Goal: Task Accomplishment & Management: Manage account settings

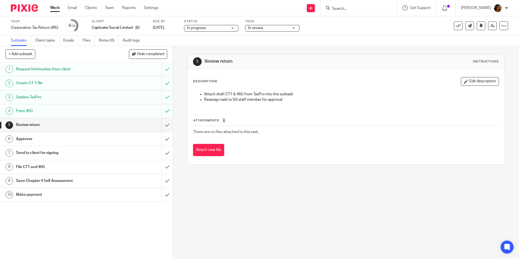
click at [268, 29] on span "In review" at bounding box center [268, 28] width 41 height 6
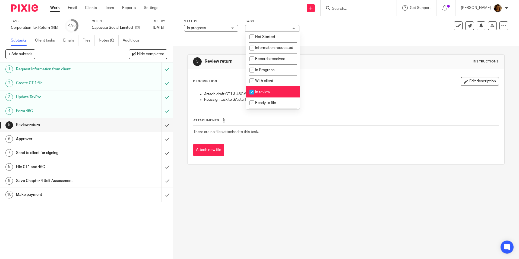
click at [265, 94] on span "In review" at bounding box center [262, 92] width 15 height 4
checkbox input "false"
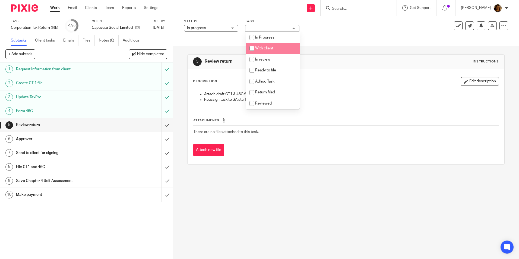
scroll to position [38, 0]
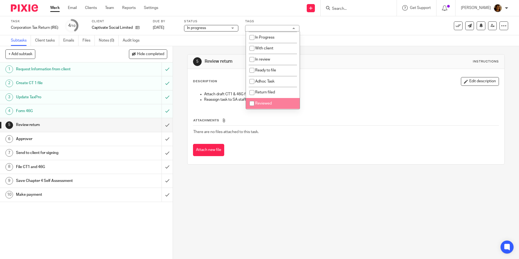
click at [261, 100] on li "Reviewed" at bounding box center [273, 103] width 54 height 11
checkbox input "true"
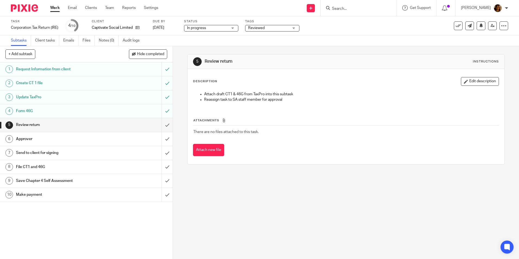
click at [325, 93] on p "Attach draft CT1 & 46G from TaxPro into this subtask" at bounding box center [351, 93] width 294 height 5
click at [161, 123] on input "submit" at bounding box center [86, 125] width 172 height 14
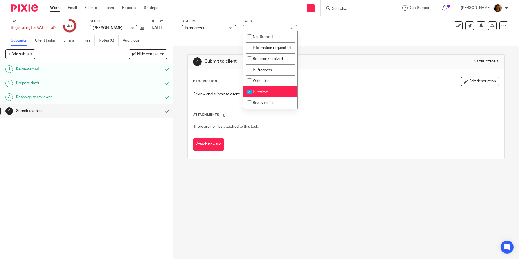
click at [274, 97] on li "In review" at bounding box center [270, 91] width 54 height 11
checkbox input "false"
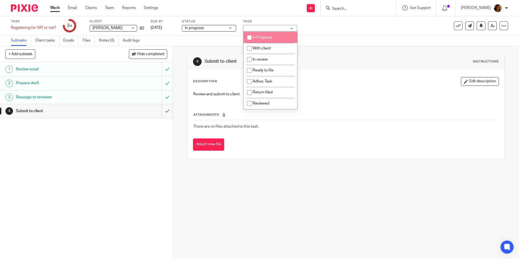
scroll to position [38, 0]
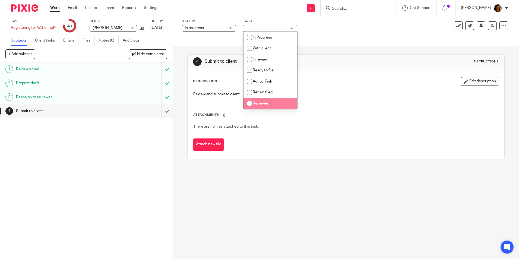
click at [267, 103] on span "Reviewed" at bounding box center [261, 103] width 17 height 4
checkbox input "true"
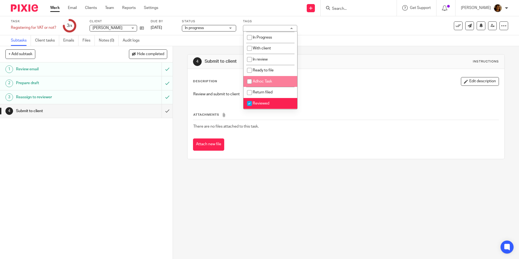
click at [327, 55] on div "4 Submit to client Instructions" at bounding box center [345, 62] width 316 height 14
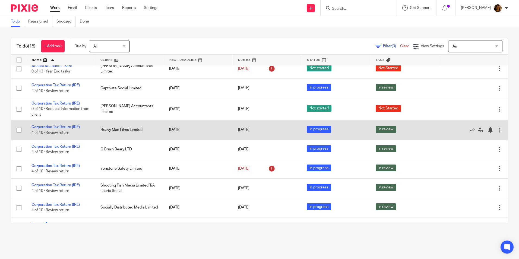
scroll to position [81, 0]
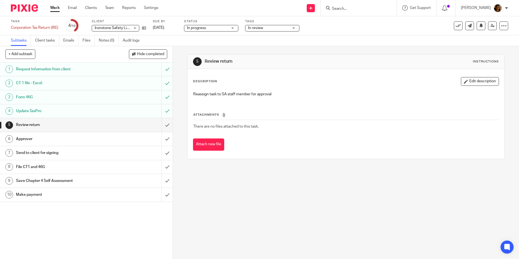
click at [279, 25] on span "In review" at bounding box center [268, 28] width 41 height 6
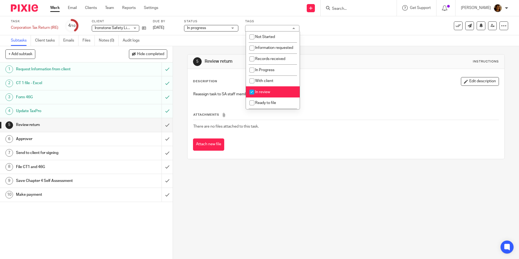
click at [266, 94] on span "In review" at bounding box center [262, 92] width 15 height 4
checkbox input "false"
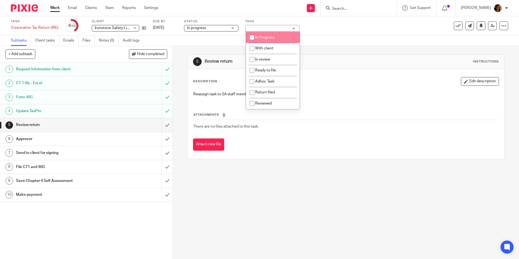
scroll to position [38, 0]
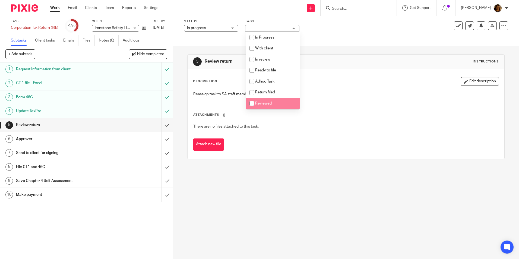
click at [271, 103] on li "Reviewed" at bounding box center [273, 103] width 54 height 11
checkbox input "true"
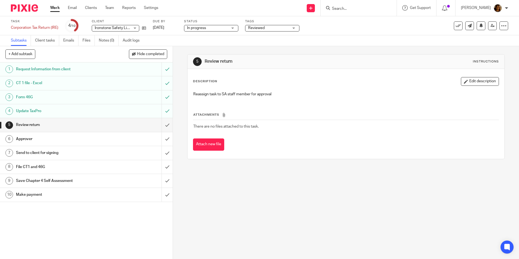
click at [379, 48] on div "5 Review return Instructions Description Edit description Reassign task to SA s…" at bounding box center [345, 106] width 317 height 121
click at [163, 124] on input "submit" at bounding box center [86, 125] width 172 height 14
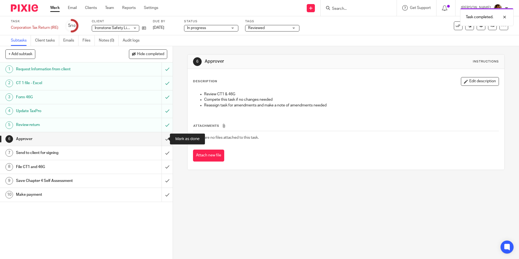
click at [159, 139] on input "submit" at bounding box center [86, 139] width 172 height 14
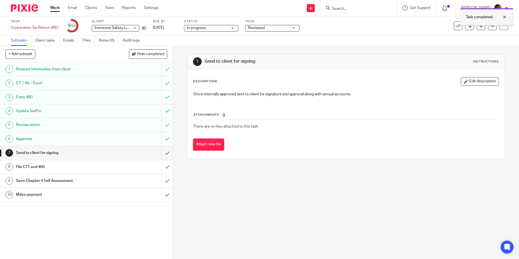
click at [504, 17] on div at bounding box center [500, 17] width 15 height 7
click at [490, 27] on icon at bounding box center [492, 26] width 4 height 4
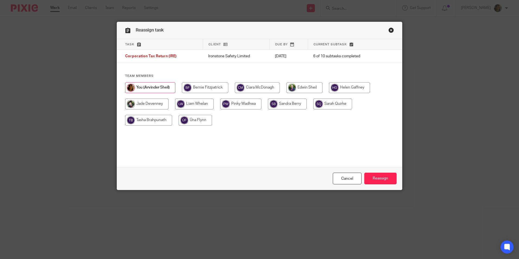
click at [144, 123] on input "radio" at bounding box center [148, 120] width 47 height 11
radio input "true"
click at [370, 176] on input "Reassign" at bounding box center [380, 178] width 32 height 12
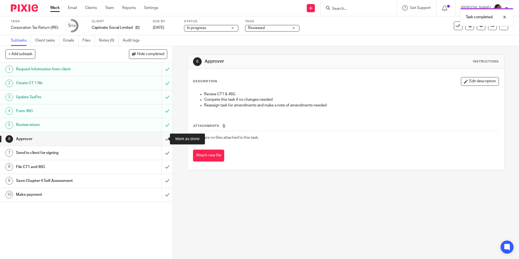
click at [160, 139] on input "submit" at bounding box center [86, 139] width 172 height 14
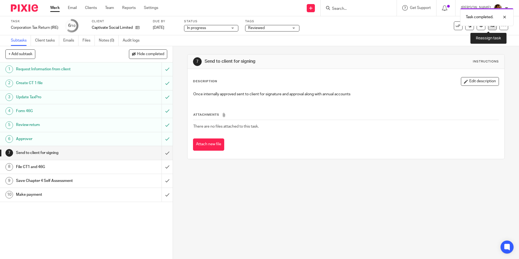
click at [490, 27] on icon at bounding box center [492, 26] width 4 height 4
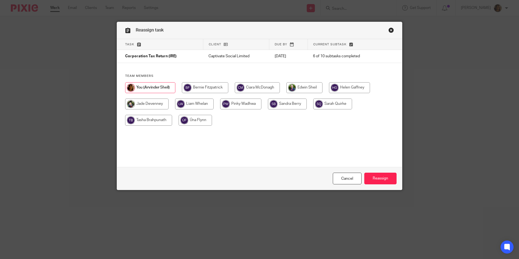
click at [146, 104] on input "radio" at bounding box center [146, 103] width 43 height 11
radio input "true"
click at [372, 177] on input "Reassign" at bounding box center [380, 178] width 32 height 12
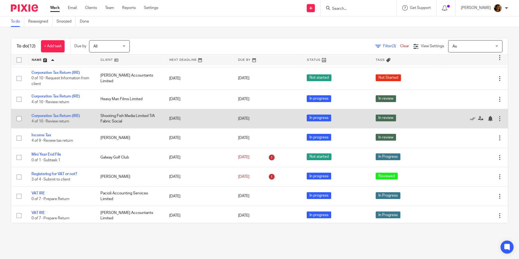
scroll to position [81, 0]
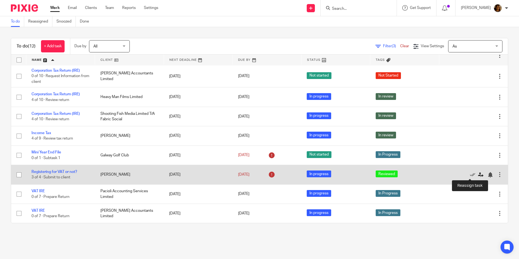
click at [478, 174] on icon at bounding box center [480, 174] width 5 height 5
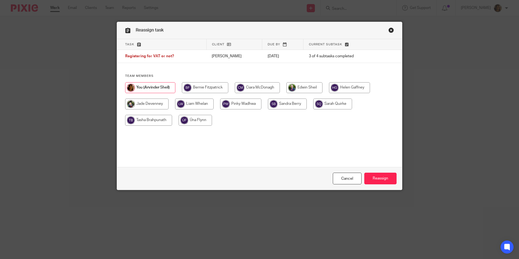
click at [149, 120] on input "radio" at bounding box center [148, 120] width 47 height 11
radio input "true"
click at [385, 179] on input "Reassign" at bounding box center [380, 178] width 32 height 12
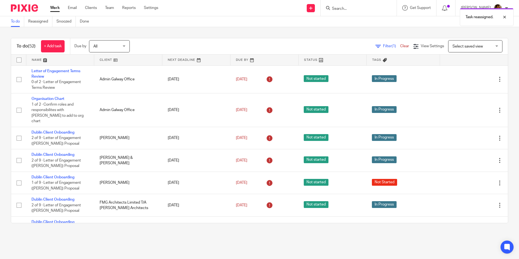
click at [462, 48] on span "Select saved view" at bounding box center [467, 46] width 30 height 4
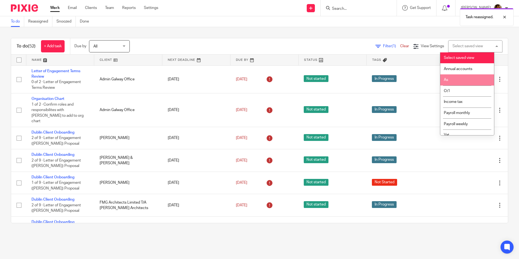
click at [456, 76] on li "As" at bounding box center [467, 79] width 54 height 11
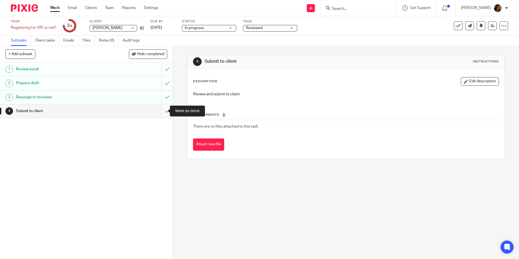
click at [161, 110] on input "submit" at bounding box center [86, 111] width 172 height 14
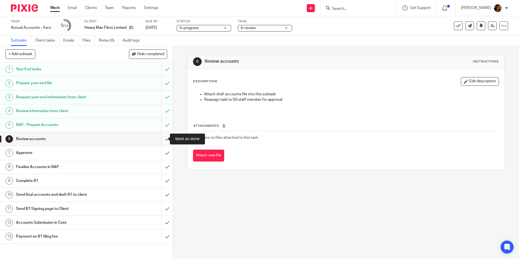
click at [161, 138] on input "submit" at bounding box center [86, 139] width 172 height 14
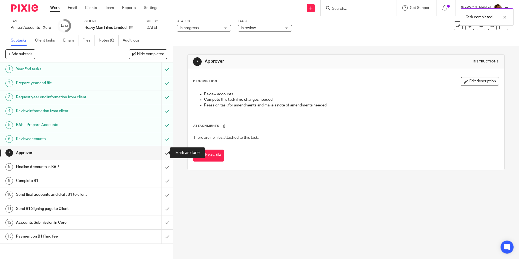
click at [164, 151] on input "submit" at bounding box center [86, 153] width 172 height 14
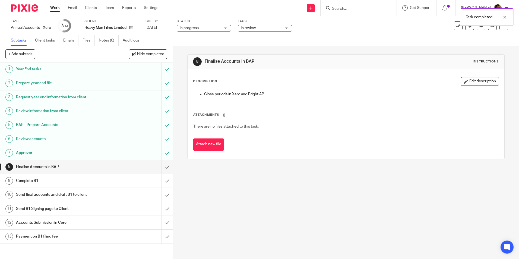
click at [287, 25] on div "Task completed." at bounding box center [386, 15] width 254 height 21
click at [276, 26] on div "Task completed." at bounding box center [386, 15] width 254 height 21
click at [285, 27] on div "In review" at bounding box center [265, 28] width 54 height 7
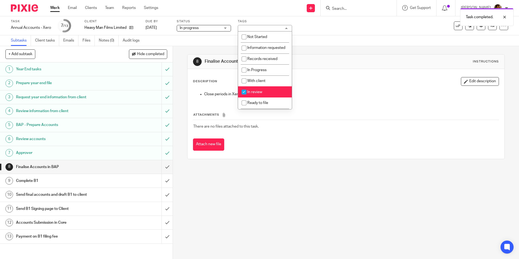
click at [264, 96] on li "In review" at bounding box center [265, 91] width 54 height 11
checkbox input "false"
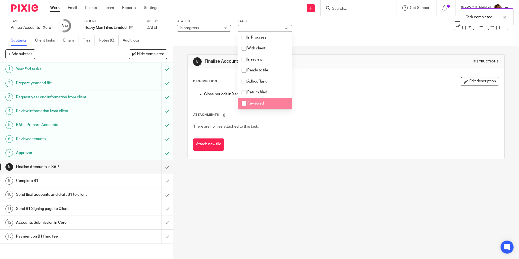
click at [266, 101] on li "Reviewed" at bounding box center [265, 103] width 54 height 11
checkbox input "true"
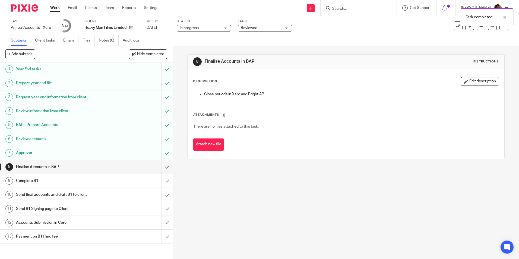
click at [328, 90] on div "Close periods in Xero and Bright AP" at bounding box center [345, 95] width 310 height 12
click at [506, 16] on div at bounding box center [500, 17] width 15 height 7
click at [490, 25] on icon at bounding box center [492, 26] width 4 height 4
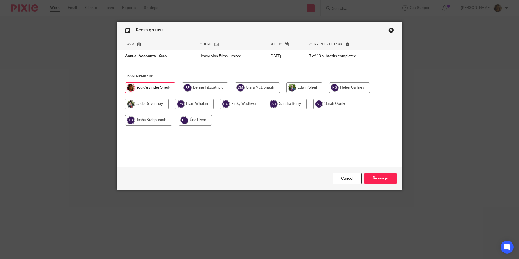
click at [151, 97] on div at bounding box center [259, 106] width 269 height 49
click at [155, 102] on input "radio" at bounding box center [146, 103] width 43 height 11
radio input "true"
click at [368, 182] on input "Reassign" at bounding box center [380, 178] width 32 height 12
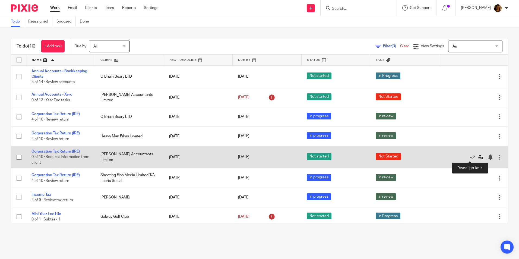
click at [478, 156] on icon at bounding box center [480, 156] width 5 height 5
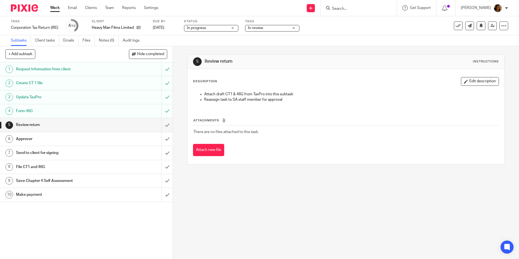
click at [277, 27] on span "In review" at bounding box center [268, 28] width 41 height 6
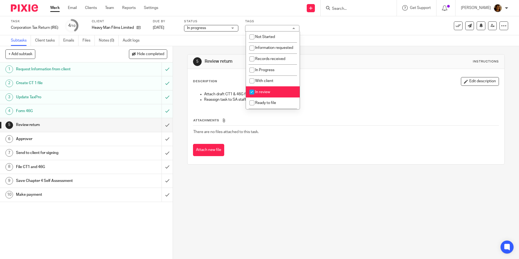
click at [269, 94] on li "In review" at bounding box center [273, 91] width 54 height 11
checkbox input "false"
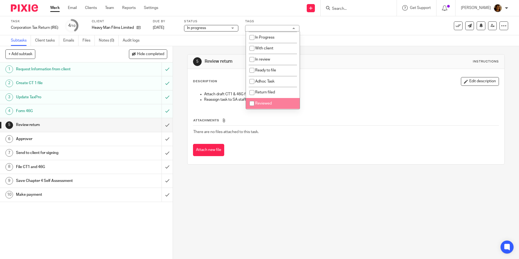
click at [266, 105] on span "Reviewed" at bounding box center [263, 103] width 17 height 4
checkbox input "true"
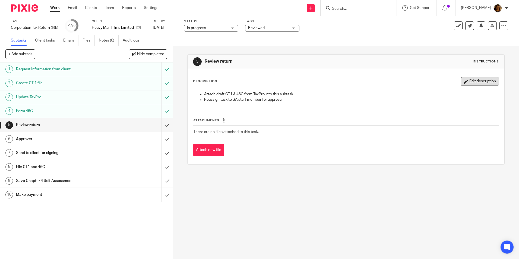
click at [472, 79] on button "Edit description" at bounding box center [480, 81] width 38 height 9
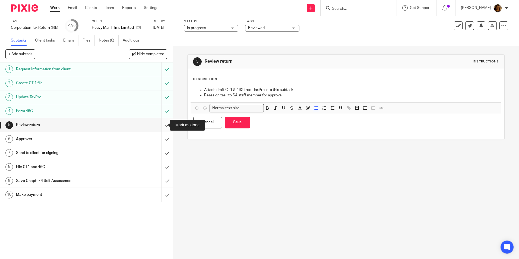
click at [159, 124] on input "submit" at bounding box center [86, 125] width 172 height 14
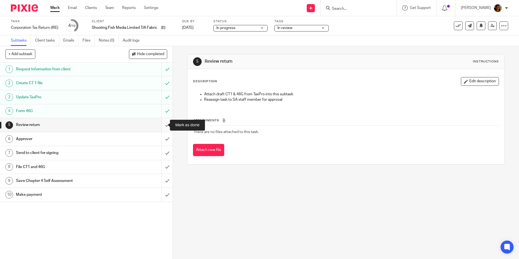
click at [161, 124] on input "submit" at bounding box center [86, 125] width 172 height 14
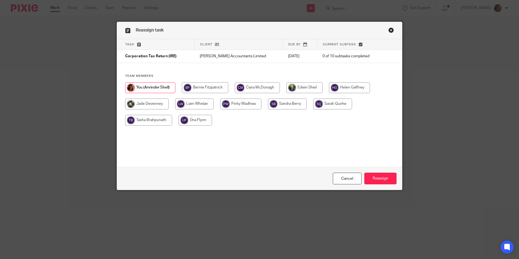
click at [308, 83] on input "radio" at bounding box center [304, 87] width 36 height 11
radio input "true"
click at [366, 175] on input "Reassign" at bounding box center [380, 178] width 32 height 12
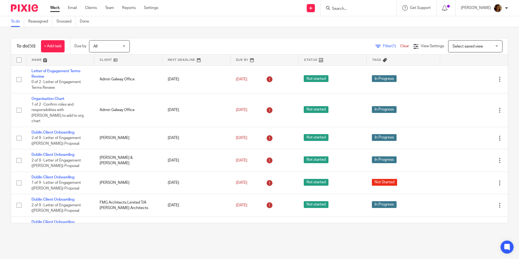
click at [452, 48] on span "Select saved view" at bounding box center [467, 46] width 30 height 4
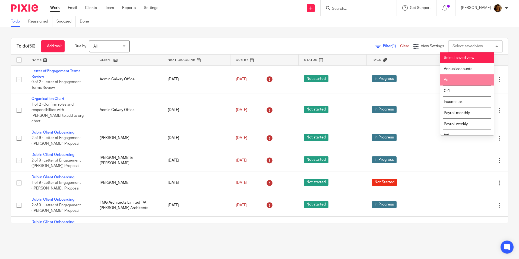
click at [462, 83] on li "As" at bounding box center [467, 79] width 54 height 11
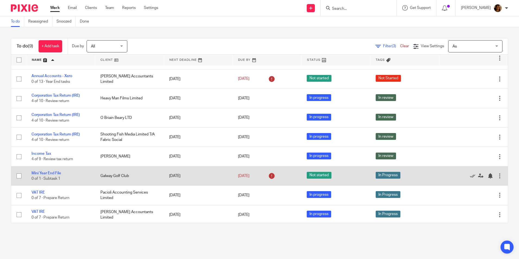
scroll to position [20, 0]
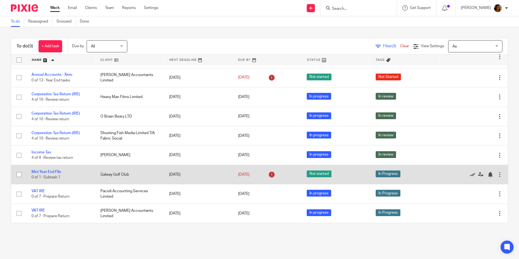
click at [469, 175] on icon at bounding box center [471, 174] width 5 height 5
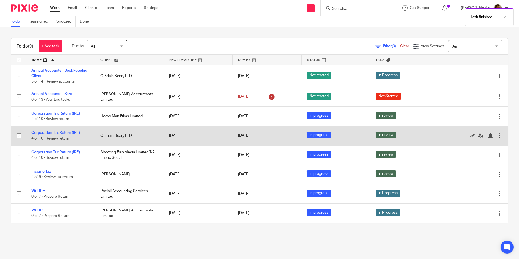
scroll to position [0, 0]
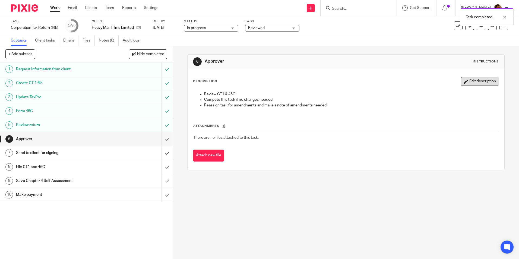
click at [465, 81] on button "Edit description" at bounding box center [480, 81] width 38 height 9
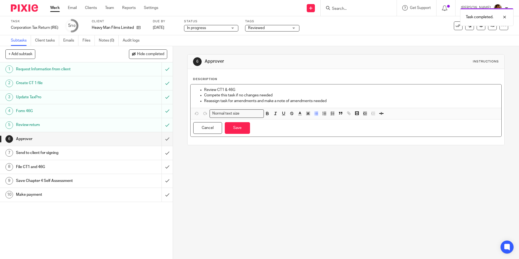
click at [227, 88] on p "Review CT1 & 46G" at bounding box center [351, 89] width 294 height 5
click at [204, 90] on p "Review CT1 & 46G" at bounding box center [351, 89] width 294 height 5
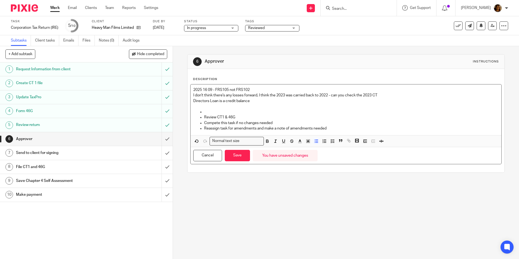
click at [207, 110] on p at bounding box center [351, 111] width 294 height 5
drag, startPoint x: 251, startPoint y: 100, endPoint x: 189, endPoint y: 88, distance: 63.2
click at [190, 88] on div "2025 16 09 - FRS105 not FRS102 I don't think there's any losses forward, I thin…" at bounding box center [345, 109] width 310 height 51
click at [266, 103] on p "Directors Loan is a credit balance" at bounding box center [345, 100] width 305 height 5
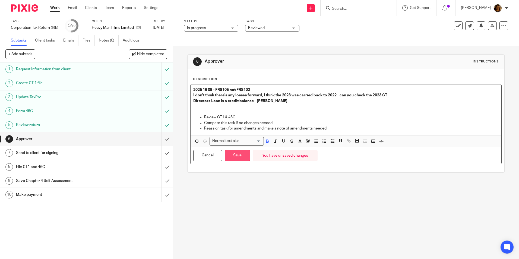
click at [234, 156] on button "Save" at bounding box center [237, 156] width 25 height 12
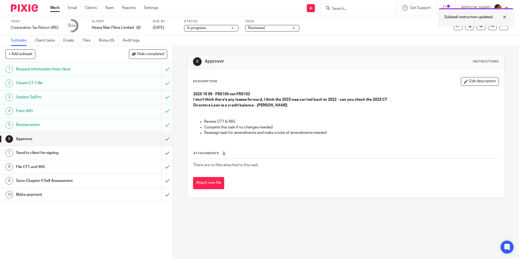
click at [504, 17] on div at bounding box center [500, 17] width 15 height 7
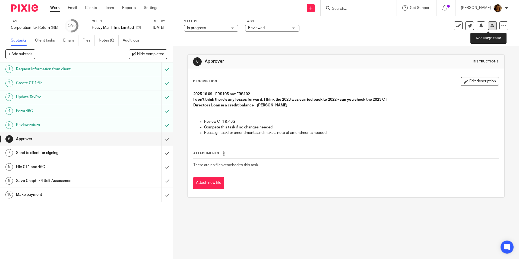
click at [490, 25] on icon at bounding box center [492, 26] width 4 height 4
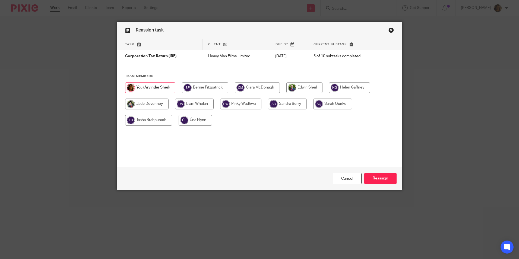
click at [153, 102] on input "radio" at bounding box center [146, 103] width 43 height 11
radio input "true"
click at [369, 175] on input "Reassign" at bounding box center [380, 178] width 32 height 12
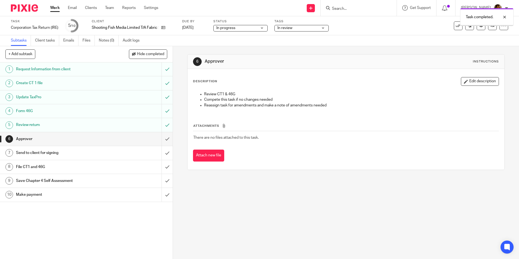
click at [298, 28] on span "In review" at bounding box center [297, 28] width 41 height 6
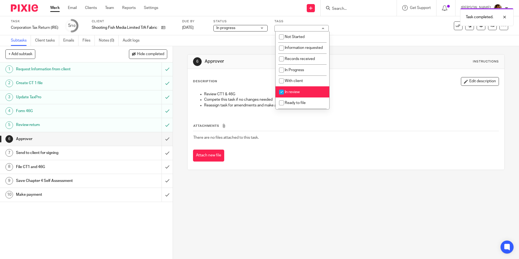
click at [298, 94] on span "In review" at bounding box center [292, 92] width 15 height 4
checkbox input "false"
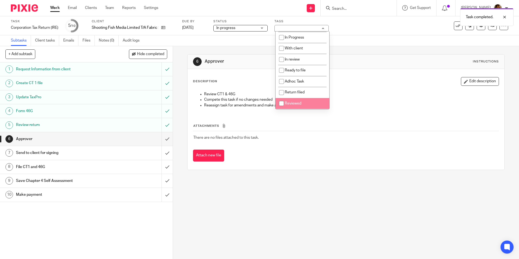
click at [292, 104] on span "Reviewed" at bounding box center [293, 103] width 17 height 4
checkbox input "true"
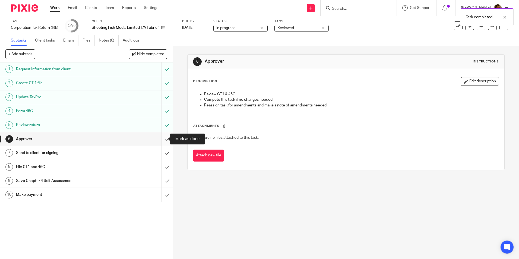
click at [162, 139] on input "submit" at bounding box center [86, 139] width 172 height 14
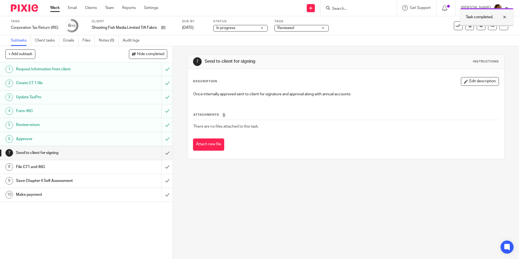
click at [504, 17] on div at bounding box center [500, 17] width 15 height 7
click at [194, 26] on link "[DATE]" at bounding box center [194, 28] width 24 height 6
click at [319, 76] on div "Description Edit description Once internally approved sent to client for signat…" at bounding box center [345, 114] width 316 height 90
click at [506, 15] on div at bounding box center [500, 17] width 15 height 7
click at [492, 26] on link at bounding box center [492, 25] width 9 height 9
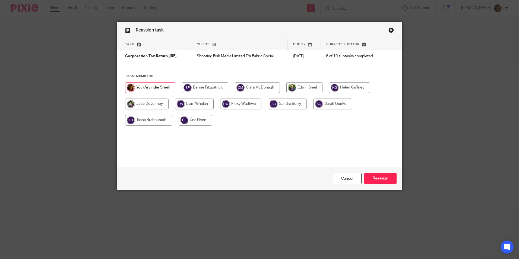
click at [145, 98] on div at bounding box center [259, 106] width 269 height 49
click at [151, 102] on input "radio" at bounding box center [146, 103] width 43 height 11
radio input "true"
click at [381, 177] on input "Reassign" at bounding box center [380, 178] width 32 height 12
